Goal: Task Accomplishment & Management: Manage account settings

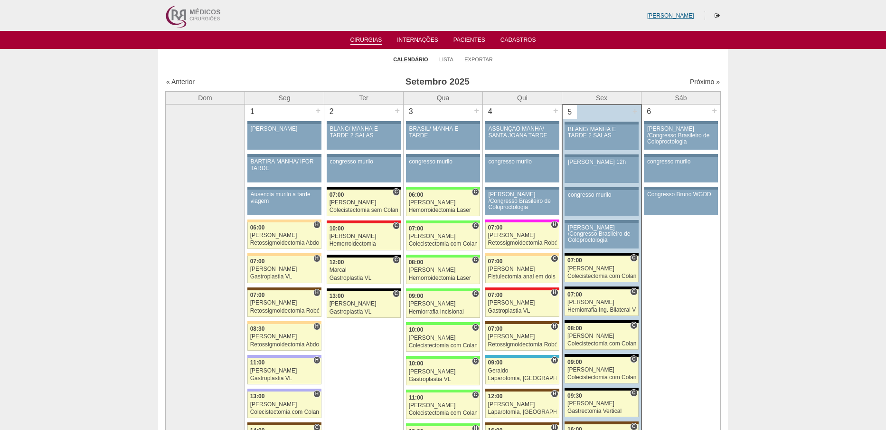
click at [676, 15] on link "[PERSON_NAME]" at bounding box center [670, 15] width 47 height 7
click at [719, 16] on icon at bounding box center [716, 16] width 5 height 6
